Goal: Task Accomplishment & Management: Manage account settings

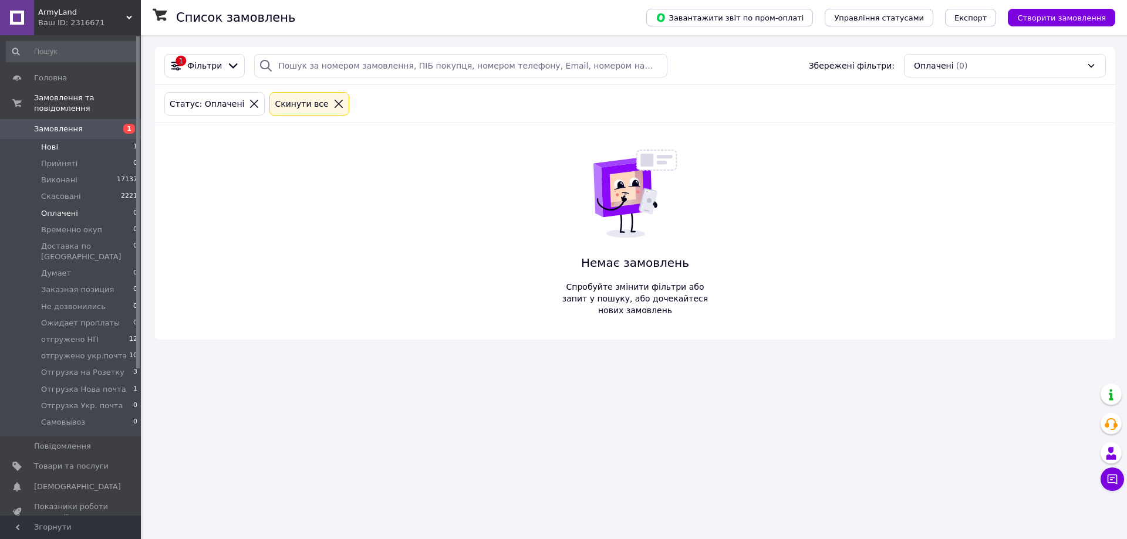
click at [60, 139] on li "Нові 1" at bounding box center [72, 147] width 144 height 16
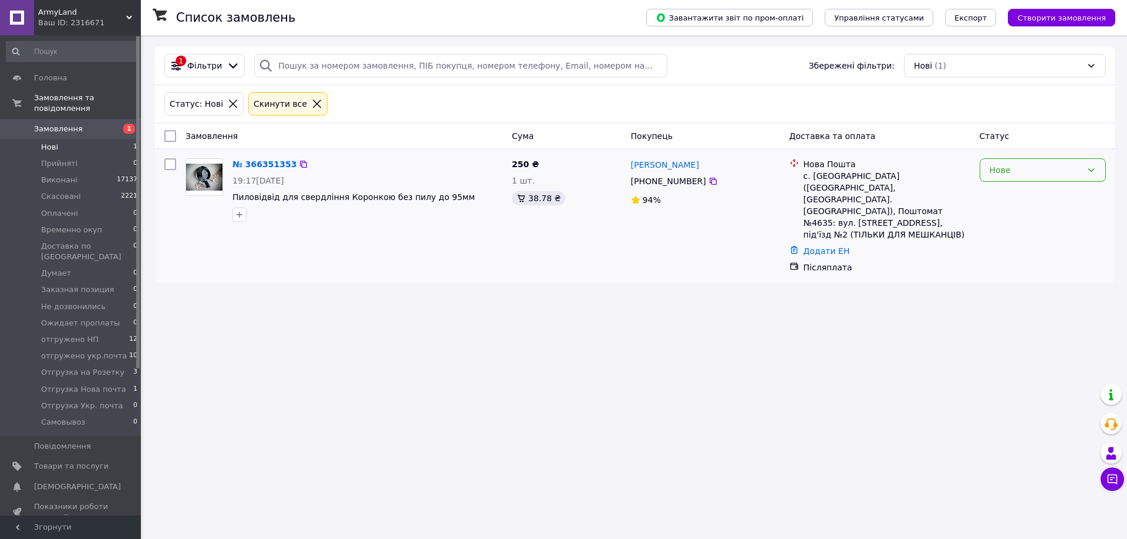
click at [1025, 169] on div "Нове" at bounding box center [1035, 170] width 92 height 13
click at [1021, 194] on li "Прийнято" at bounding box center [1042, 195] width 125 height 21
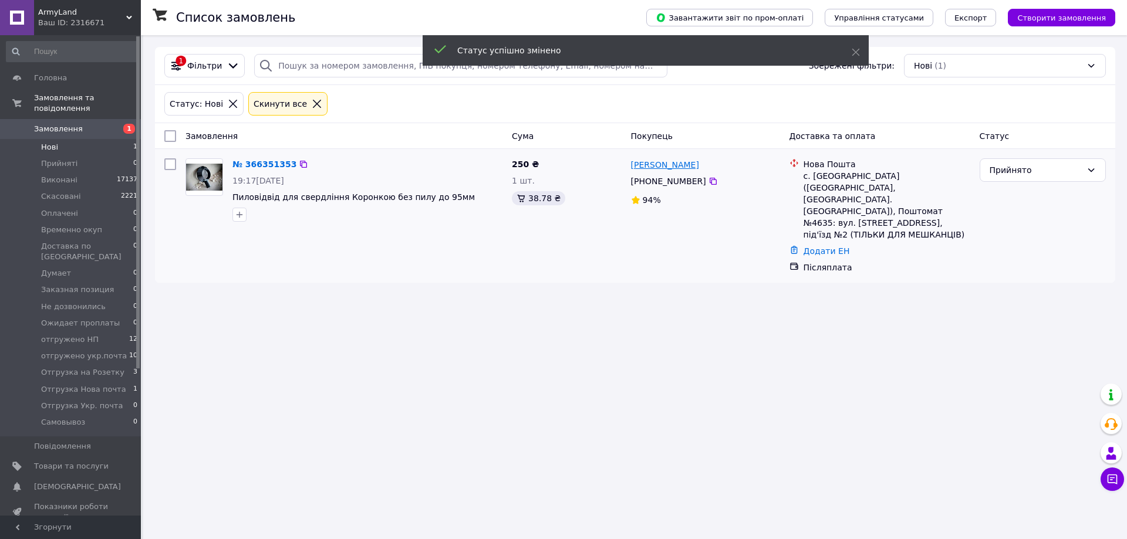
click at [672, 164] on link "[PERSON_NAME]" at bounding box center [665, 165] width 68 height 12
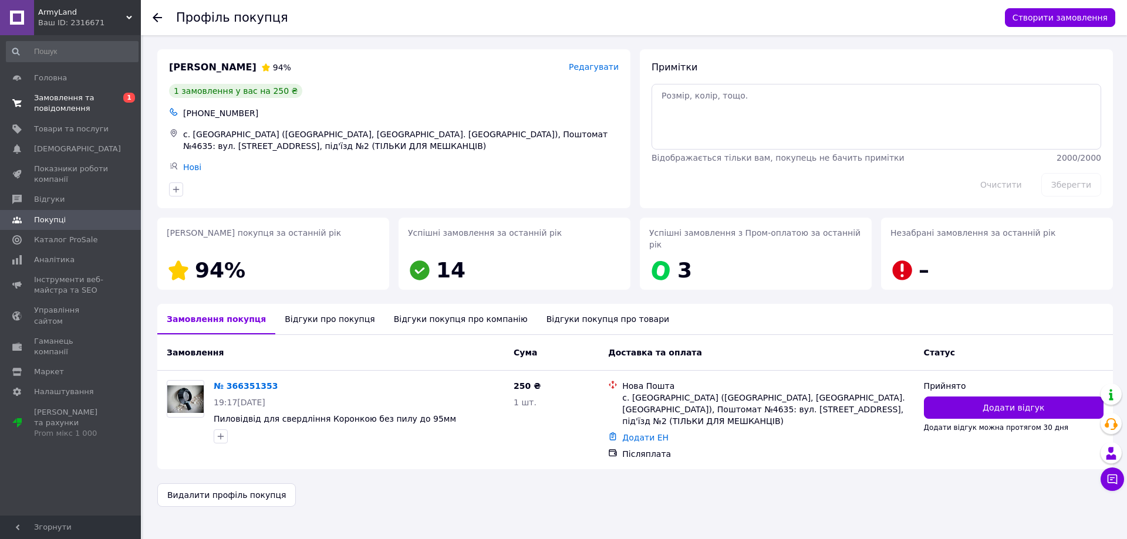
click at [52, 97] on span "Замовлення та повідомлення" at bounding box center [71, 103] width 75 height 21
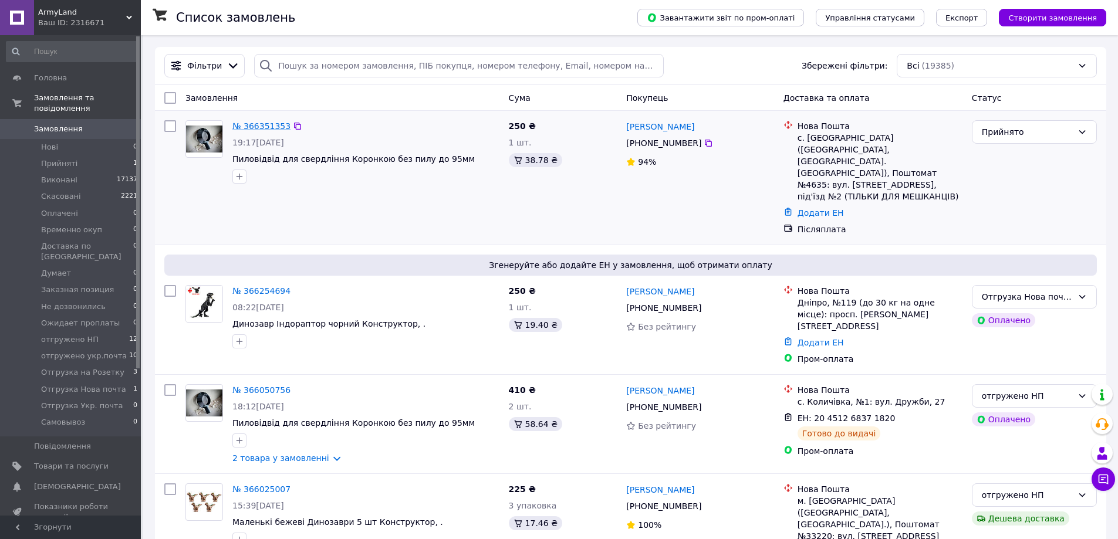
click at [271, 126] on link "№ 366351353" at bounding box center [261, 125] width 58 height 9
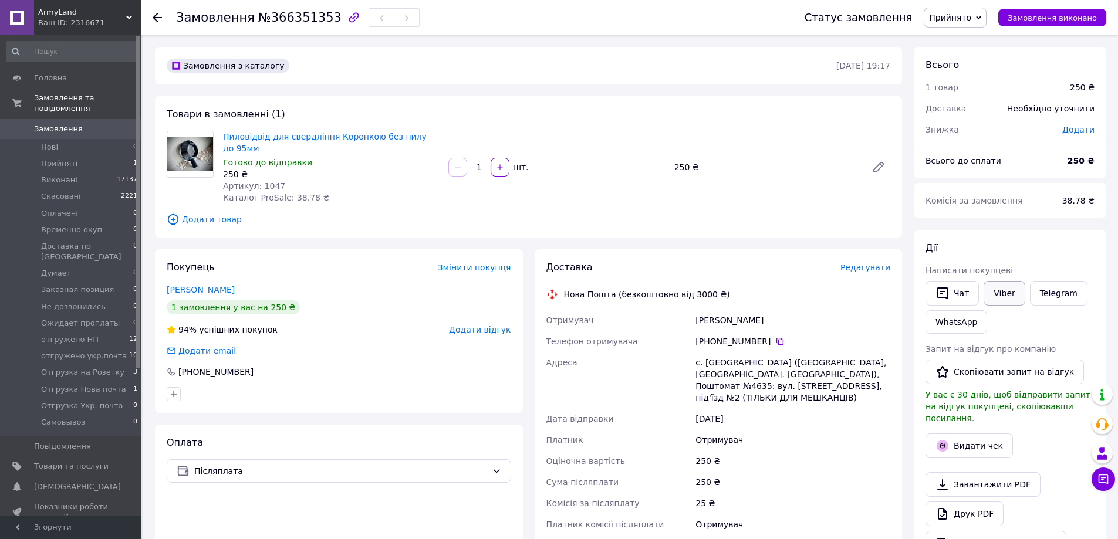
click at [1004, 300] on link "Viber" at bounding box center [1004, 293] width 41 height 25
click at [1002, 292] on link "Viber" at bounding box center [1004, 293] width 41 height 25
drag, startPoint x: 251, startPoint y: 15, endPoint x: 321, endPoint y: 23, distance: 70.3
click at [321, 23] on span "№366351353" at bounding box center [299, 18] width 83 height 14
copy span "№366351353"
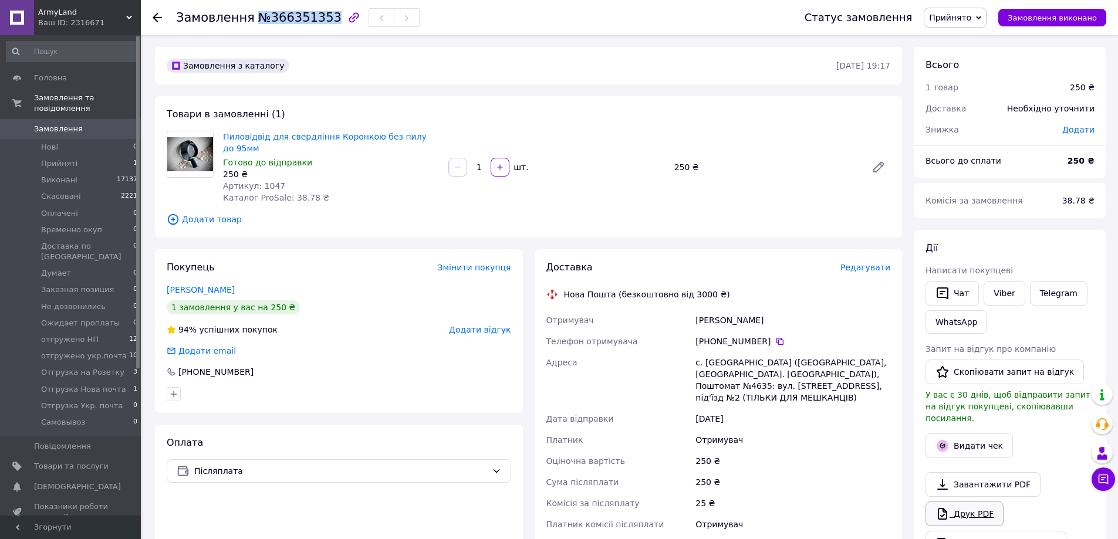
click at [961, 502] on link "Друк PDF" at bounding box center [964, 514] width 78 height 25
click at [960, 16] on span "Прийнято" at bounding box center [950, 17] width 42 height 9
click at [999, 101] on li "Отгрузка Нова почта" at bounding box center [996, 99] width 144 height 18
